Goal: Task Accomplishment & Management: Use online tool/utility

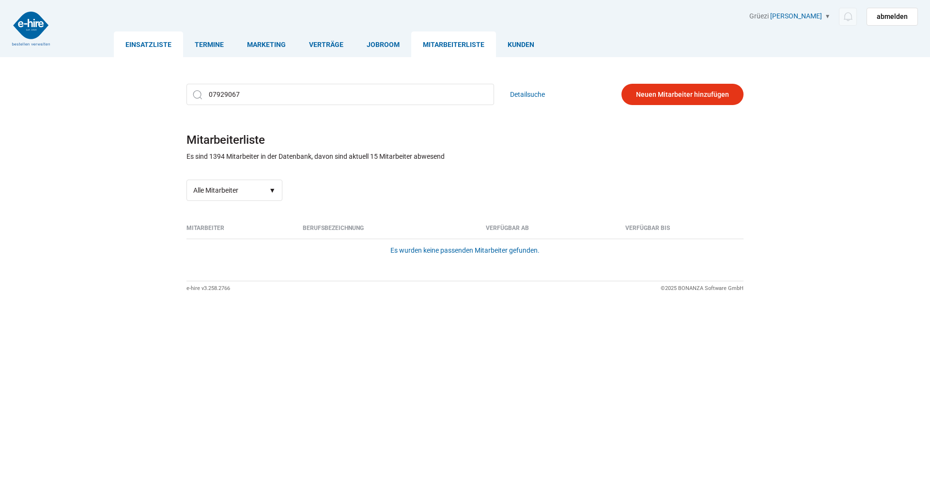
click at [138, 44] on link "Einsatzliste" at bounding box center [148, 44] width 69 height 26
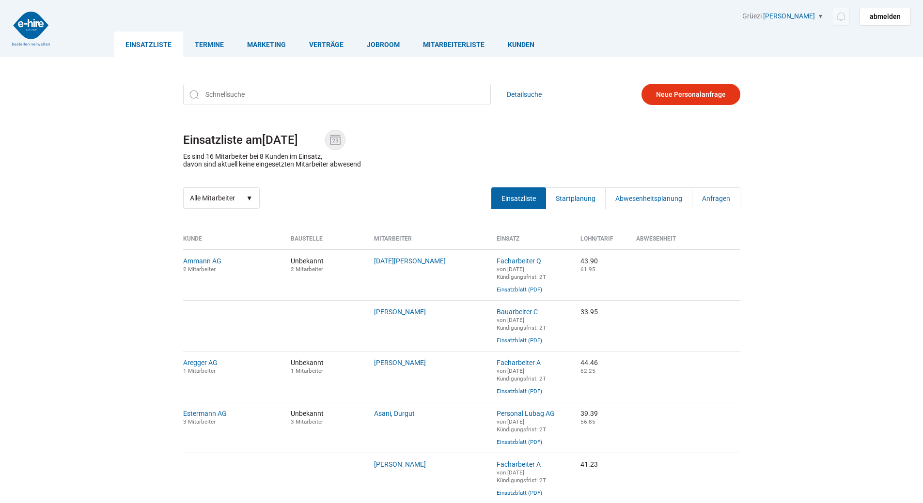
click at [335, 142] on img at bounding box center [335, 140] width 15 height 15
click at [325, 142] on input "[DATE]" at bounding box center [293, 140] width 63 height 14
drag, startPoint x: 0, startPoint y: 0, endPoint x: 220, endPoint y: 200, distance: 297.4
click at [220, 200] on select "Alle Mitarbeiter Neue Mitarbeiter" at bounding box center [221, 198] width 77 height 21
select select "?date=01.09.2025&filter=neu"
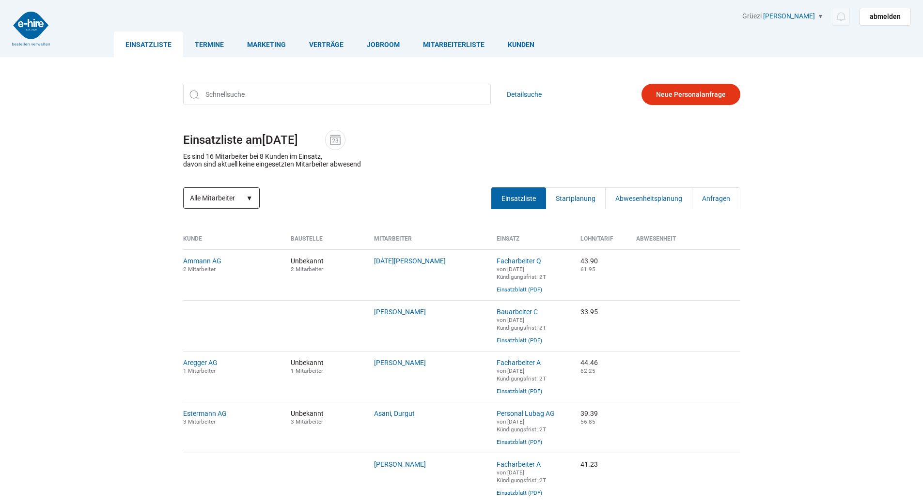
click at [183, 188] on select "Alle Mitarbeiter Neue Mitarbeiter" at bounding box center [221, 198] width 77 height 21
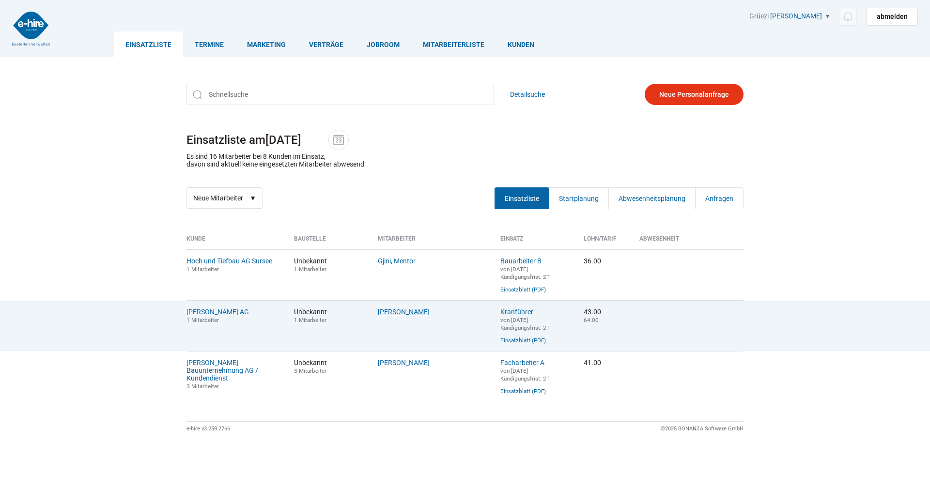
click at [388, 316] on link "[PERSON_NAME]" at bounding box center [404, 312] width 52 height 8
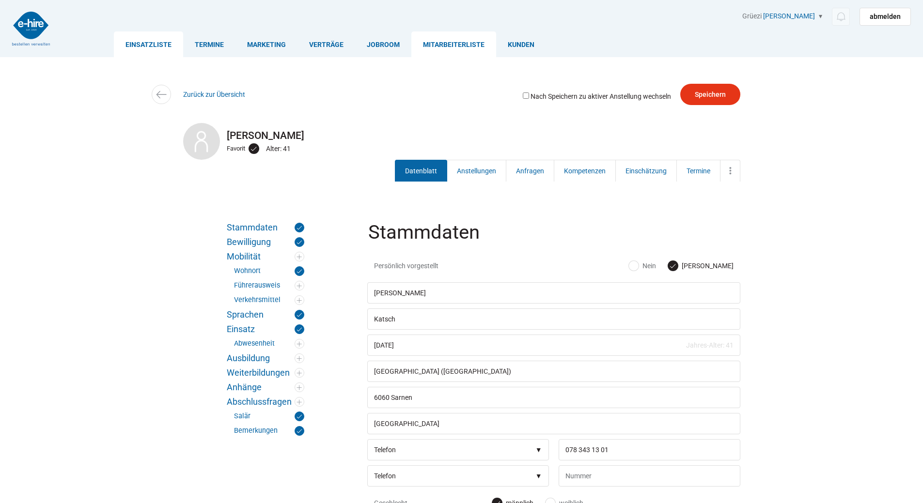
click at [152, 44] on link "Einsatzliste" at bounding box center [148, 44] width 69 height 26
